Goal: Information Seeking & Learning: Learn about a topic

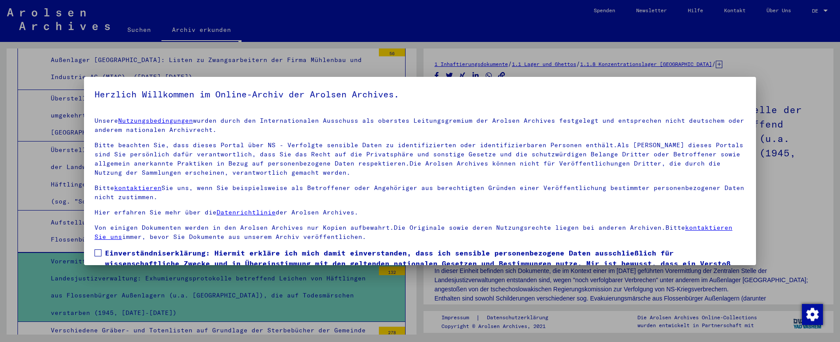
scroll to position [45, 0]
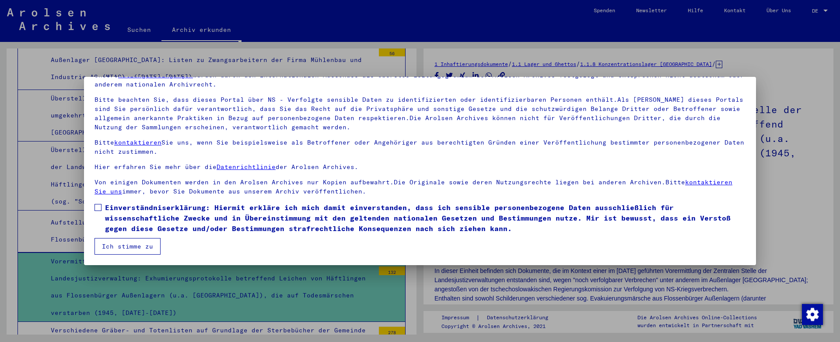
click at [99, 206] on span at bounding box center [97, 207] width 7 height 7
click at [129, 246] on button "Ich stimme zu" at bounding box center [127, 246] width 66 height 17
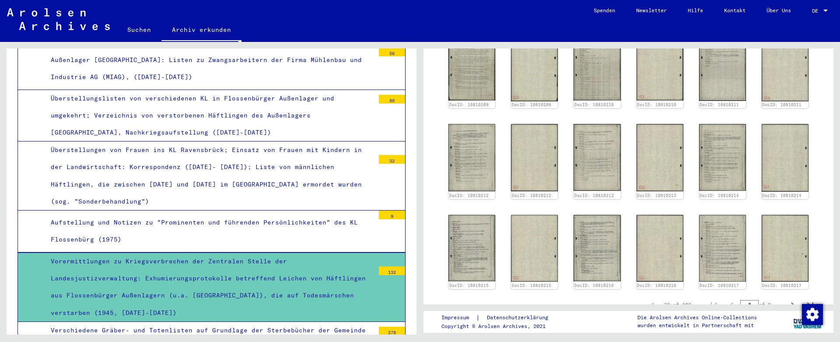
scroll to position [700, 0]
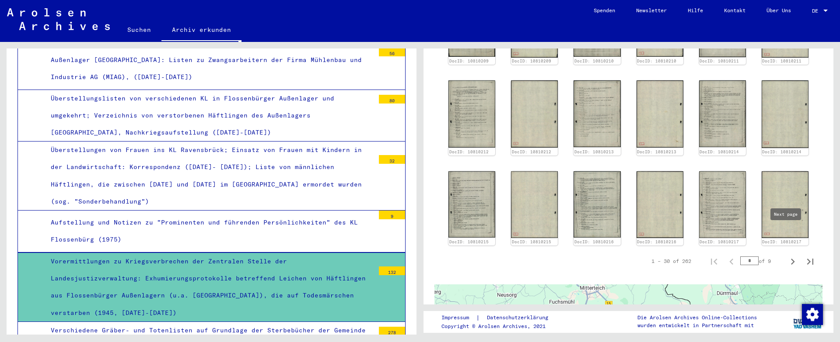
click at [786, 256] on icon "Next page" at bounding box center [792, 262] width 12 height 12
type input "*"
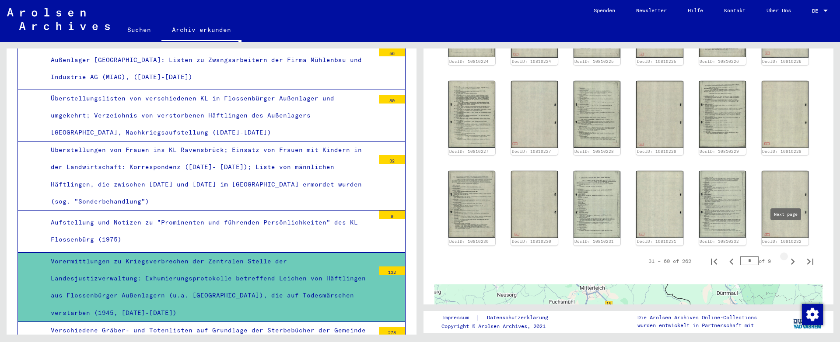
click at [786, 256] on icon "Next page" at bounding box center [792, 262] width 12 height 12
type input "*"
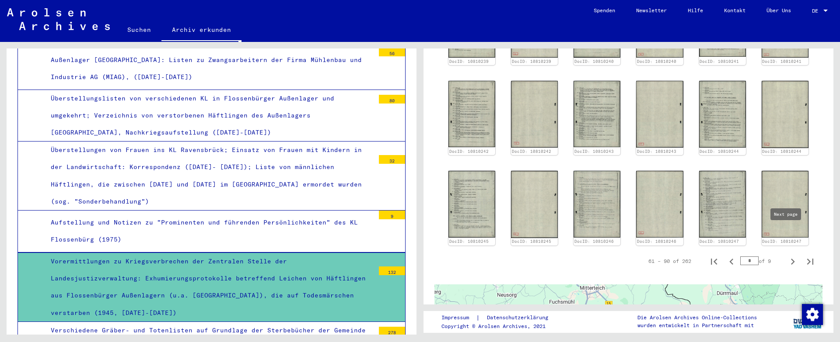
click at [791, 259] on icon "Next page" at bounding box center [793, 262] width 4 height 6
type input "*"
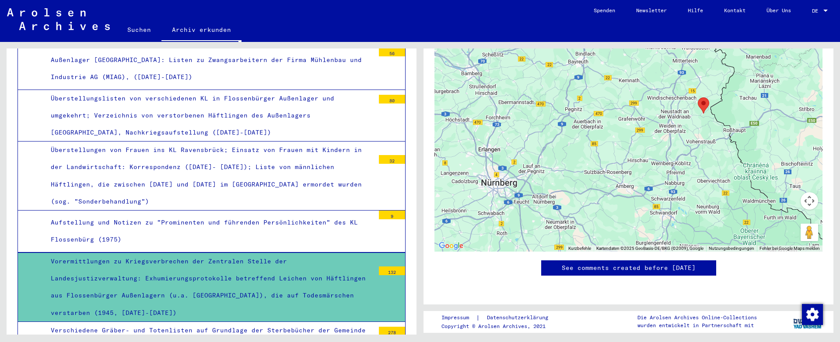
scroll to position [765, 0]
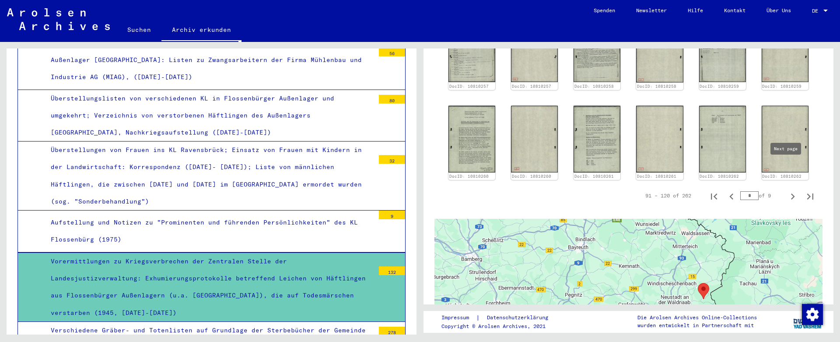
click at [791, 194] on icon "Next page" at bounding box center [793, 197] width 4 height 6
type input "*"
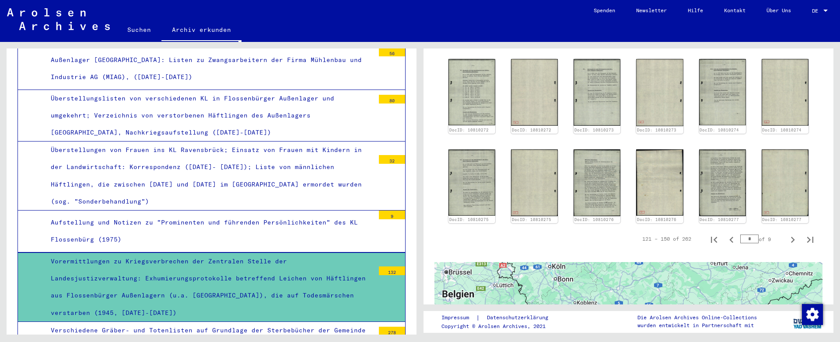
scroll to position [678, 0]
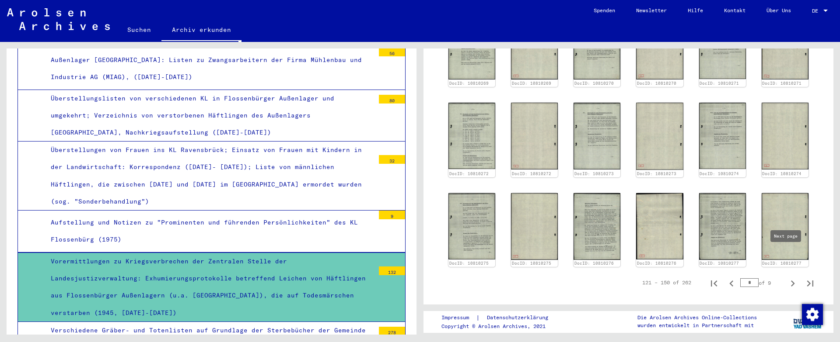
click at [786, 278] on icon "Next page" at bounding box center [792, 284] width 12 height 12
type input "*"
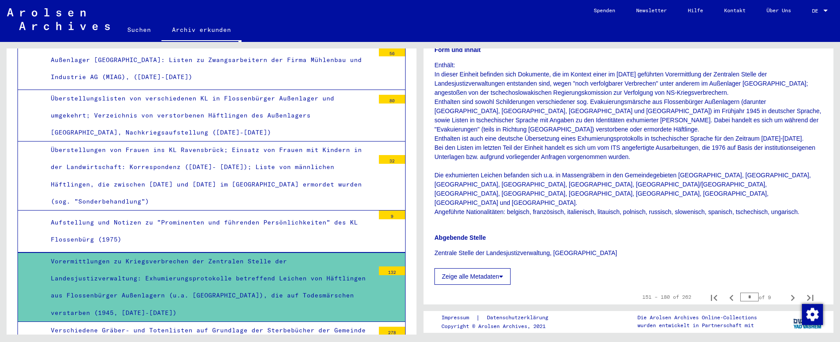
scroll to position [328, 0]
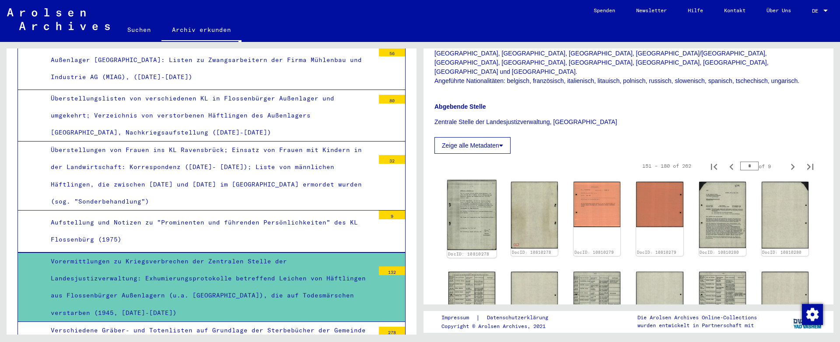
click at [466, 196] on img at bounding box center [471, 215] width 49 height 70
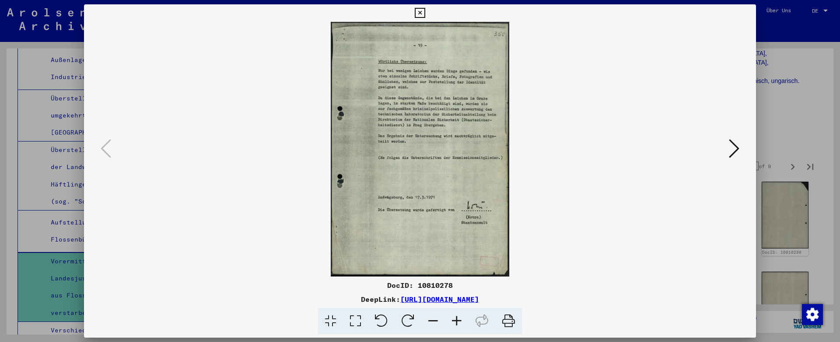
click at [786, 29] on div at bounding box center [420, 171] width 840 height 342
